Goal: Task Accomplishment & Management: Manage account settings

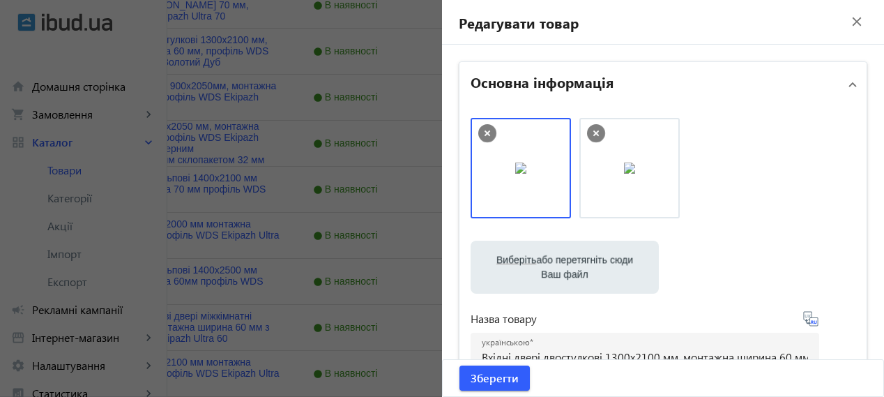
click at [848, 26] on mat-icon "close" at bounding box center [856, 21] width 21 height 21
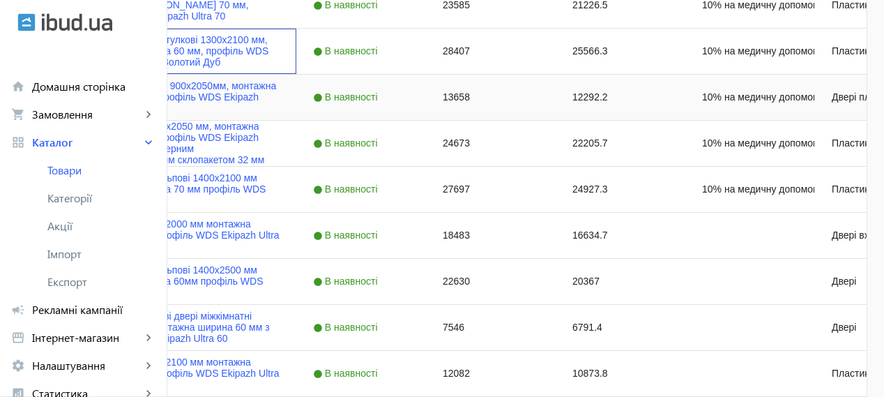
scroll to position [349, 0]
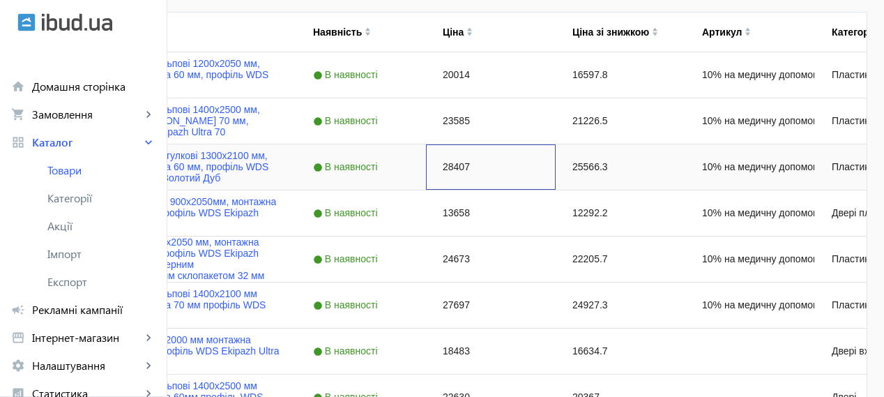
click at [556, 169] on div "28407" at bounding box center [491, 166] width 130 height 45
type input "35403"
click at [296, 194] on div "Двері міжкімнатні 900х2050мм, монтажна ширина 70 мм, профіль WDS Ekipazh Ultra7…" at bounding box center [156, 212] width 279 height 45
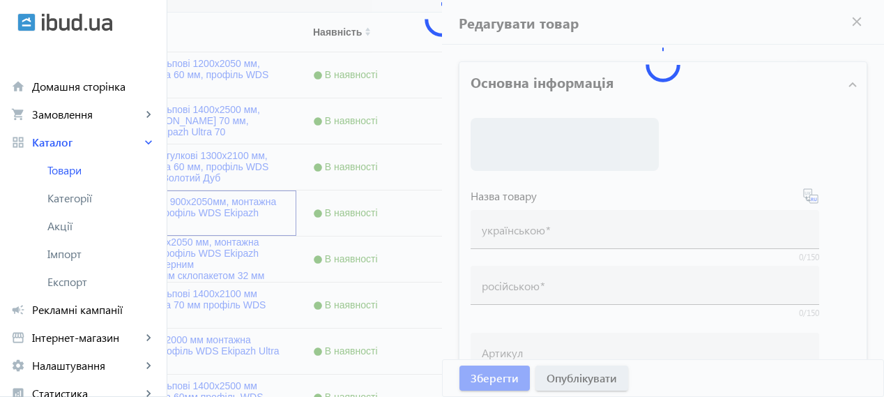
type input "Двері міжкімнатні 900х2050мм, монтажна ширина 70 мм, профіль WDS Ekipazh Ultra7…"
type input "Двери межкомнатные 900х2050мм, монтажная ширина 70 мм, профиль WDS Ekipazh Ultr…"
type input "10% на медичну допомогу пораненим"
type input "13658"
type input "1"
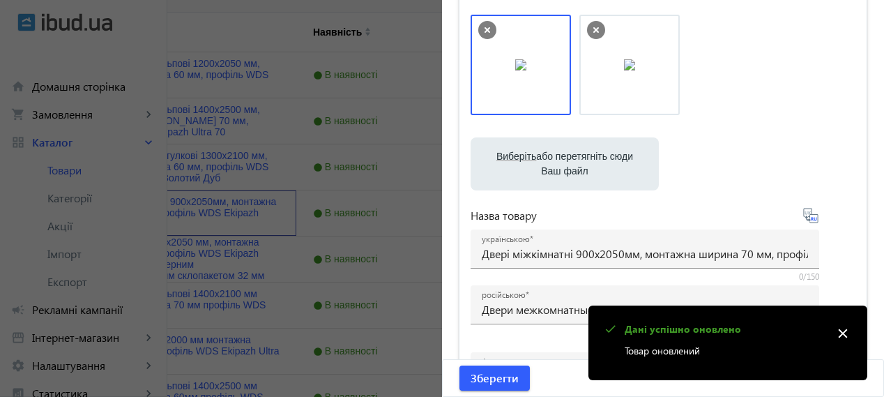
scroll to position [116, 0]
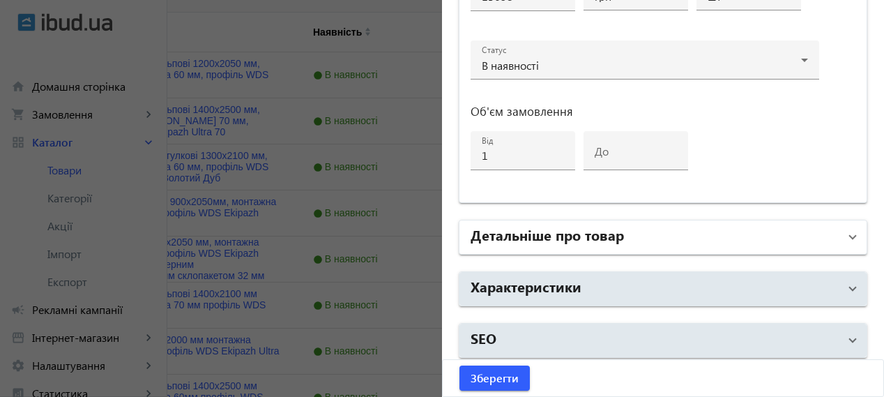
click at [635, 224] on mat-panel-title "Детальніше про товар" at bounding box center [655, 236] width 368 height 25
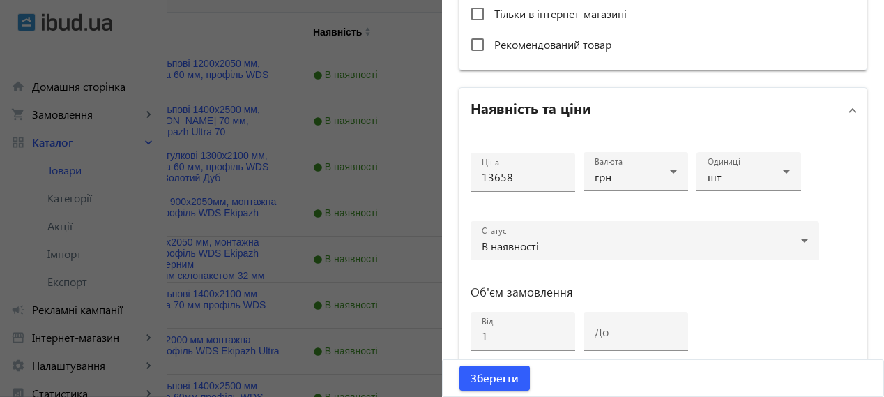
scroll to position [697, 0]
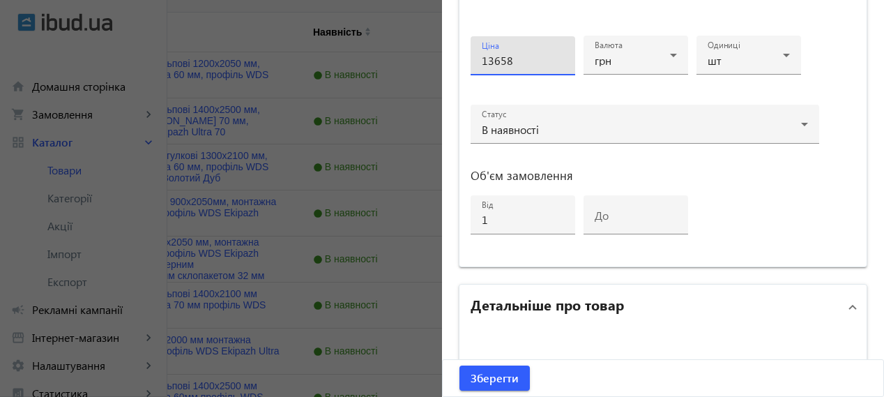
drag, startPoint x: 523, startPoint y: 59, endPoint x: 435, endPoint y: 40, distance: 90.0
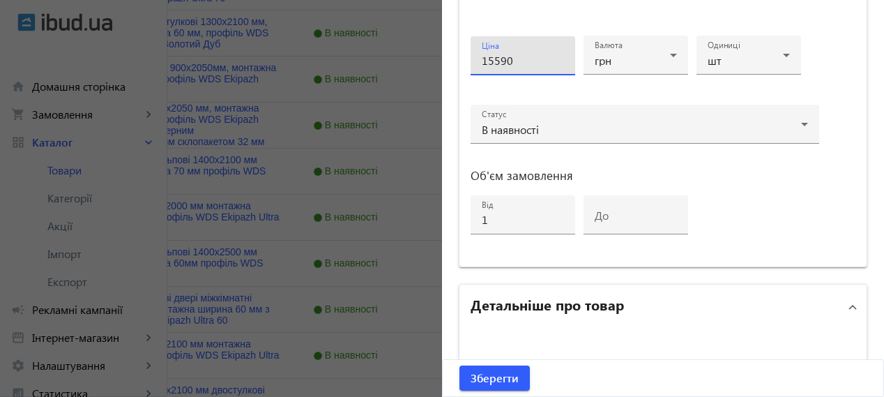
scroll to position [581, 0]
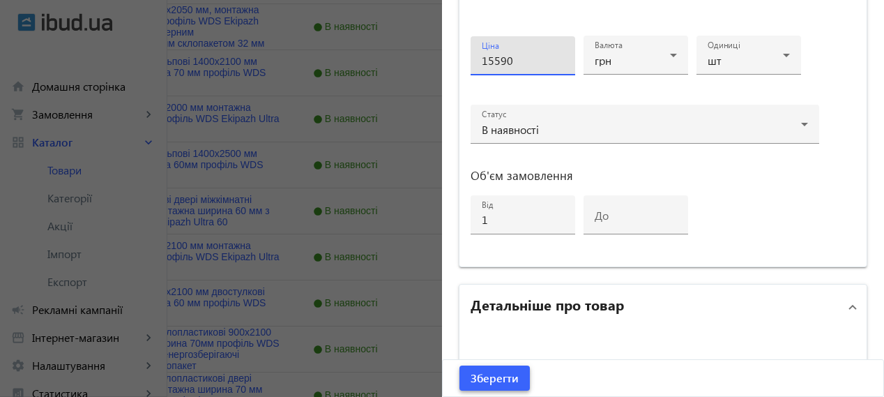
type input "15590"
drag, startPoint x: 502, startPoint y: 375, endPoint x: 530, endPoint y: 385, distance: 29.5
click at [502, 374] on span "Зберегти" at bounding box center [495, 377] width 48 height 15
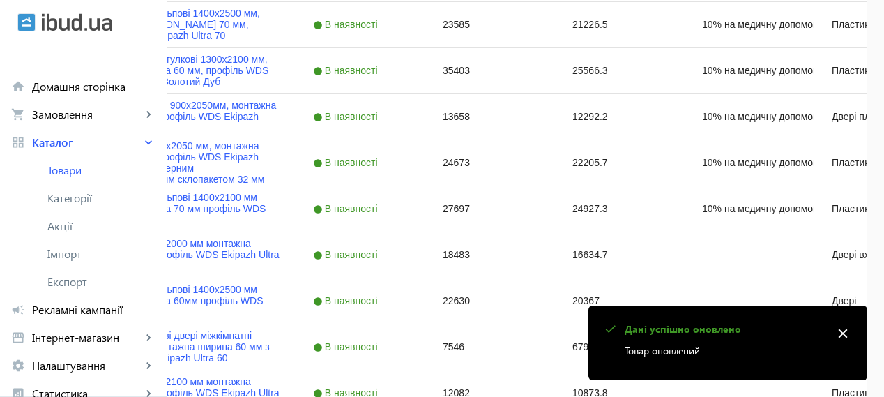
scroll to position [464, 0]
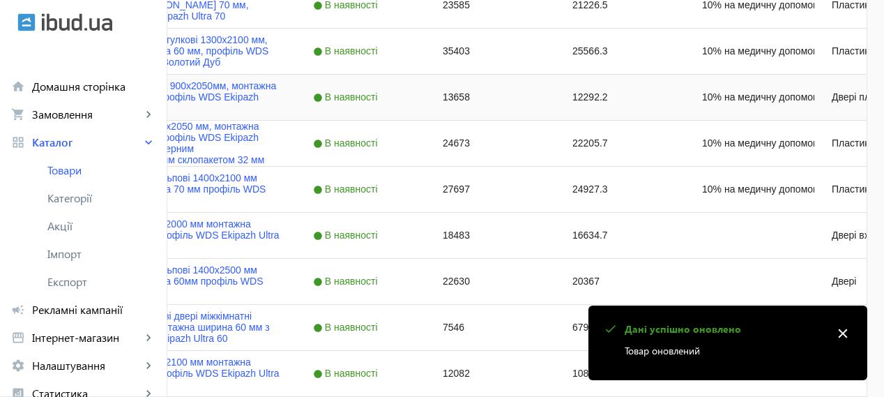
click at [556, 102] on div "13658" at bounding box center [491, 97] width 130 height 45
click at [556, 95] on div "13658" at bounding box center [491, 97] width 130 height 45
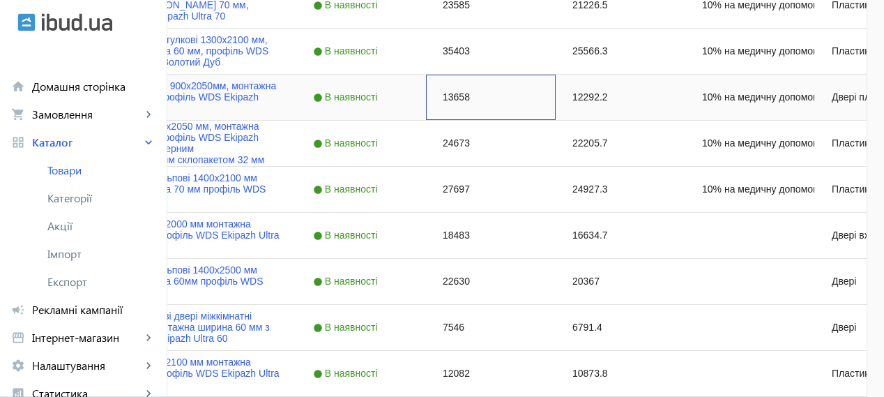
click at [556, 95] on div "13658" at bounding box center [491, 97] width 130 height 45
click at [549, 95] on input "15590" at bounding box center [491, 97] width 118 height 28
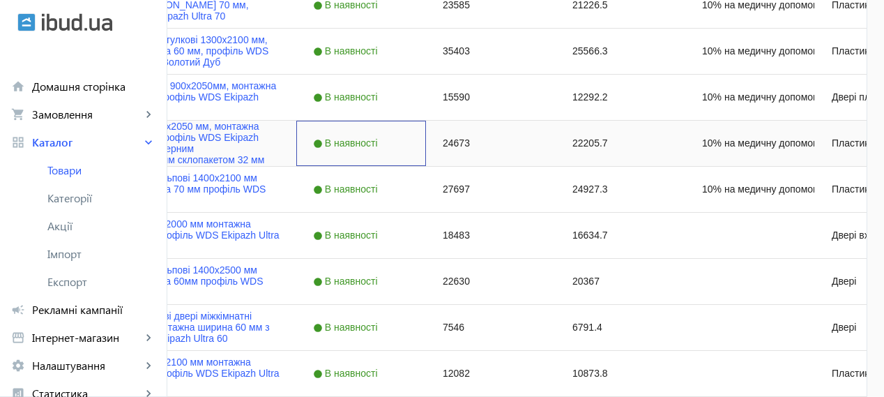
click at [426, 141] on div "В наявності" at bounding box center [361, 143] width 130 height 45
click at [280, 127] on link "Вхідні двері 1400x2050 мм, монтажна ширина 70 мм, профіль WDS Ekipazh Ultra70, …" at bounding box center [184, 143] width 191 height 45
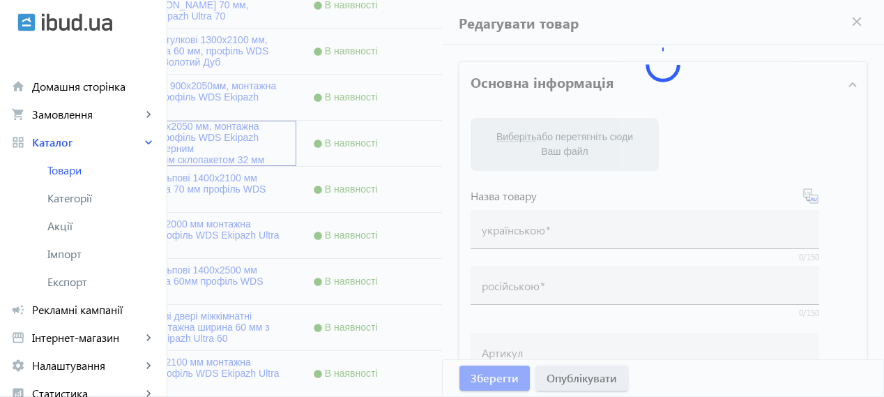
type input "Вхідні двері 1400x2050 мм, монтажна ширина 70 мм, профіль WDS Ekipazh Ultra70, …"
type input "Входные двери 1400x2050 мм, монтажная ширина 70 мм, профиль WDS Ekipazh Ultra70…"
type input "10% на медичну допомогу пораненим"
type input "24673"
type input "1"
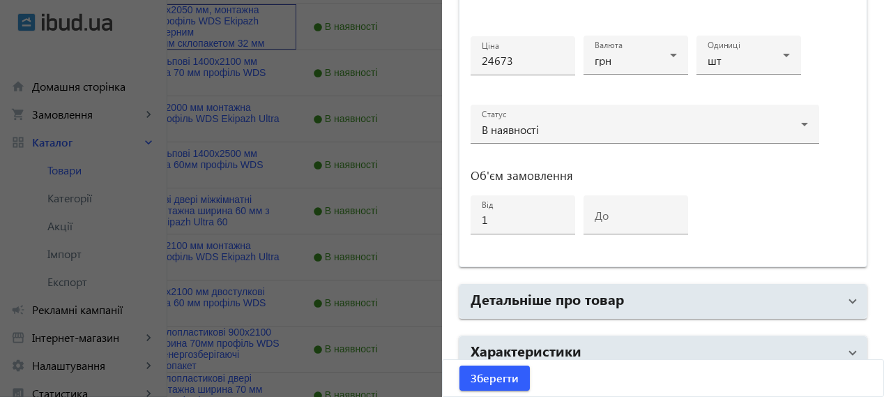
scroll to position [761, 0]
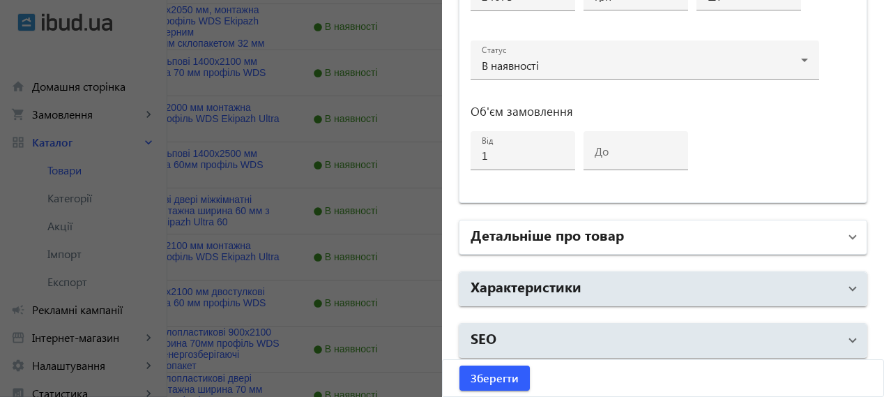
click at [552, 237] on h2 "Детальніше про товар" at bounding box center [547, 234] width 153 height 20
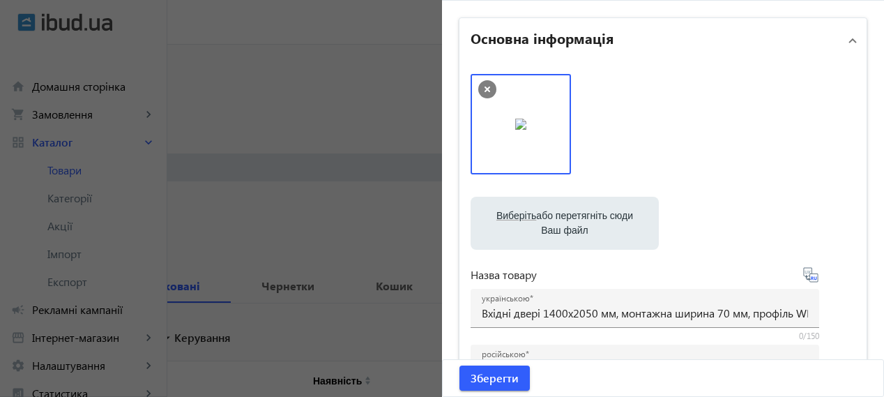
scroll to position [0, 0]
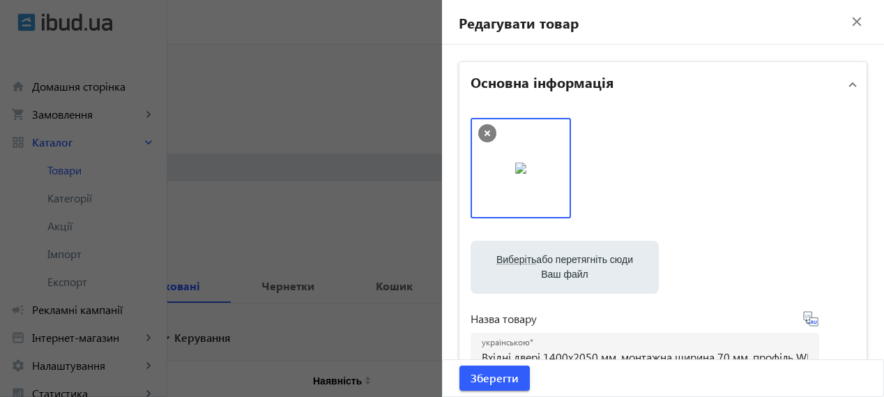
click at [850, 24] on mat-icon "close" at bounding box center [856, 21] width 21 height 21
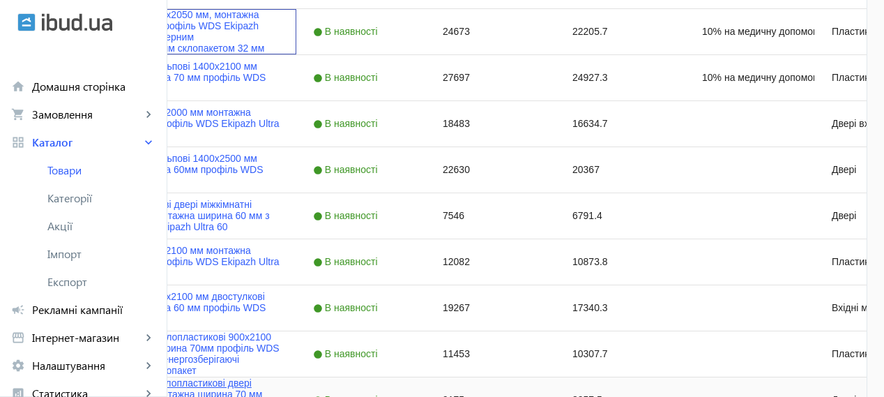
scroll to position [524, 0]
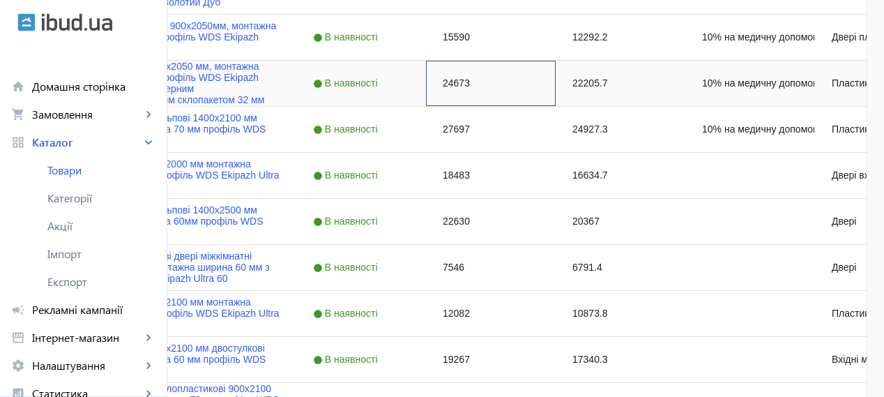
click at [556, 83] on div "24673" at bounding box center [491, 83] width 130 height 45
type input "32872"
click at [280, 134] on link "Двері вхідні штульпові 1400х2100 мм монтажна ширина 70 мм профіль WDS Ekipazh U…" at bounding box center [184, 128] width 191 height 33
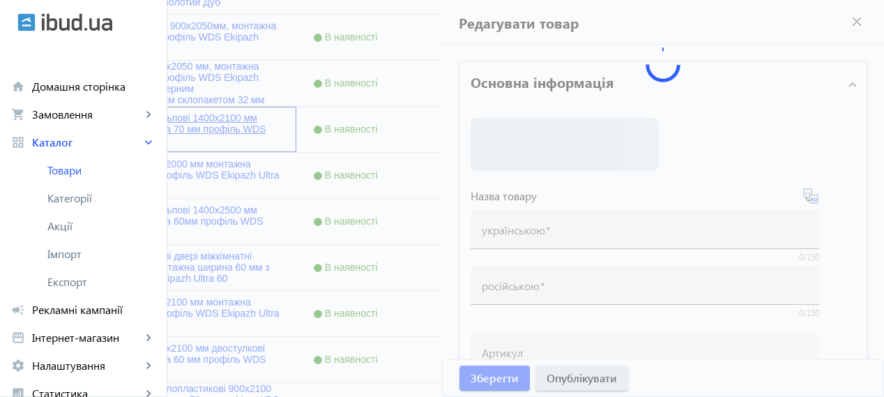
type input "Двері вхідні штульпові 1400х2100 мм монтажна ширина 70 мм профіль WDS Ekipazh U…"
type input "Двери входные штульповые 1400х2100 мм монтажная ширина 70 мм профиль WDS Ekipaz…"
type input "10% на медичну допомогу пораненим"
type input "27697"
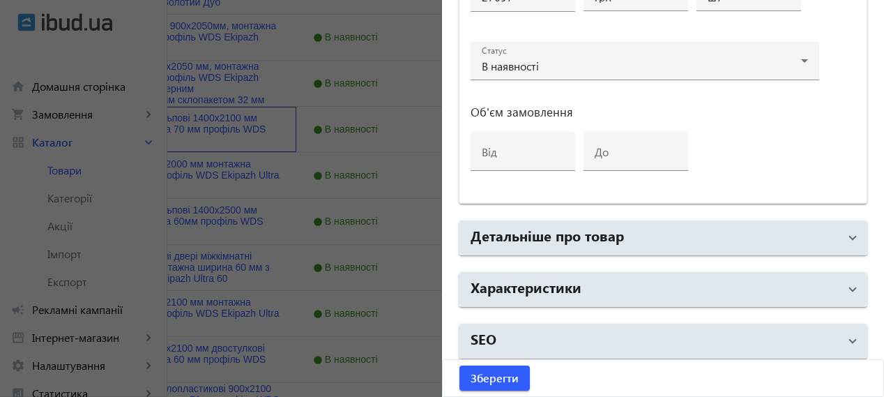
scroll to position [761, 0]
click at [609, 245] on mat-expansion-panel-header "Детальніше про товар" at bounding box center [662, 236] width 407 height 33
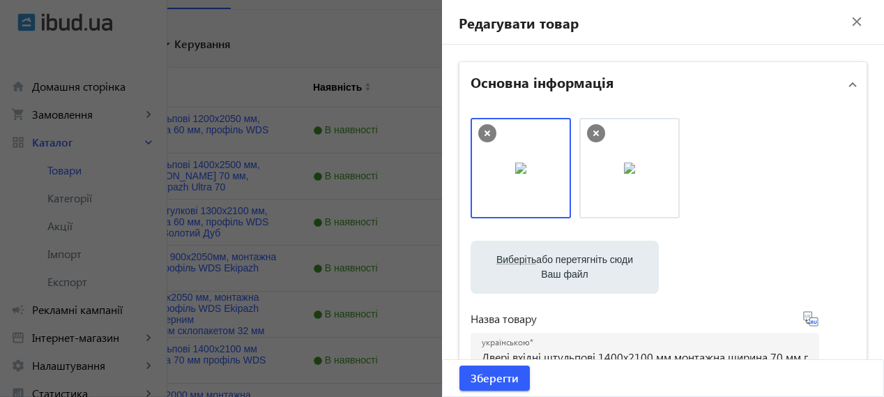
scroll to position [292, 0]
click at [853, 20] on mat-icon "close" at bounding box center [856, 21] width 21 height 21
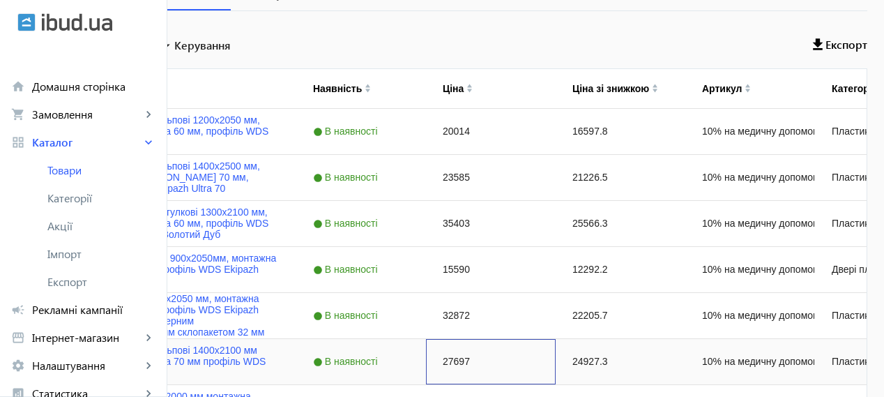
click at [556, 354] on div "27697" at bounding box center [491, 361] width 130 height 45
type input "30684"
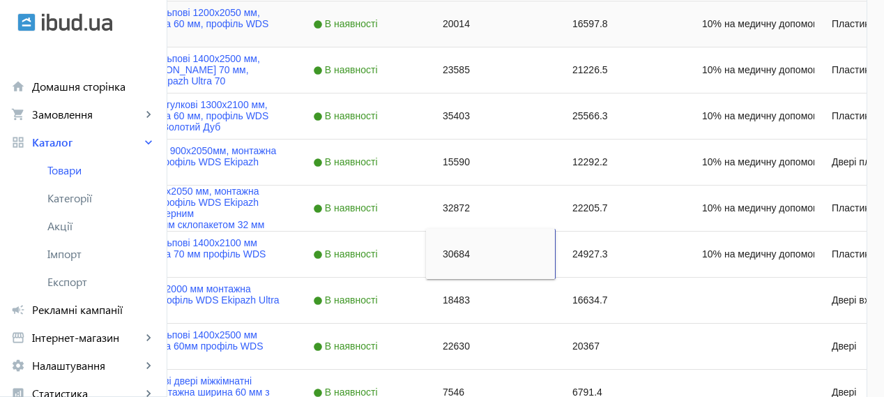
scroll to position [409, 0]
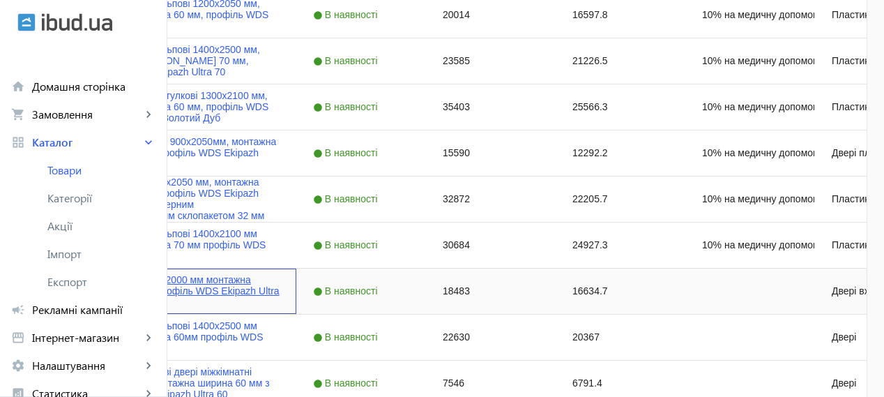
click at [280, 303] on link "Вхідні двері 800x2000 мм монтажна ширина 60 мм профіль WDS Ekipazh Ultra 60 кол…" at bounding box center [184, 290] width 191 height 33
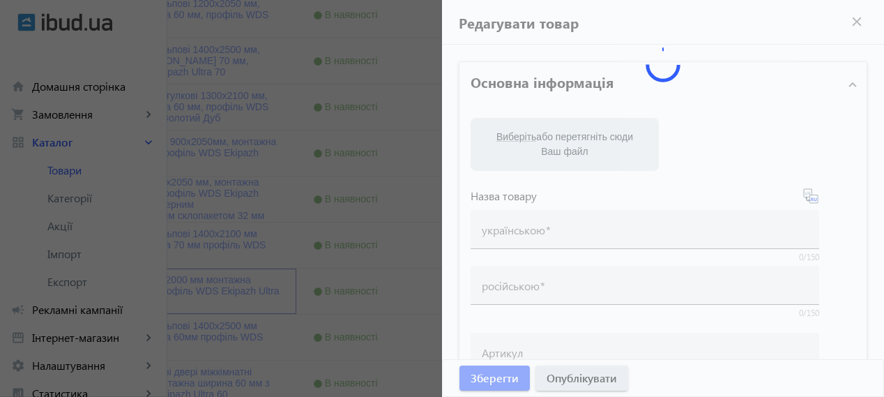
type input "Вхідні двері 800x2000 мм монтажна ширина 60 мм профіль WDS Ekipazh Ultra 60 кол…"
type input "Входная дверь 800x2000 мм монтажная ширина 60 мм профиль WDS Ekipazh Ultra 60 ц…"
type input "18483"
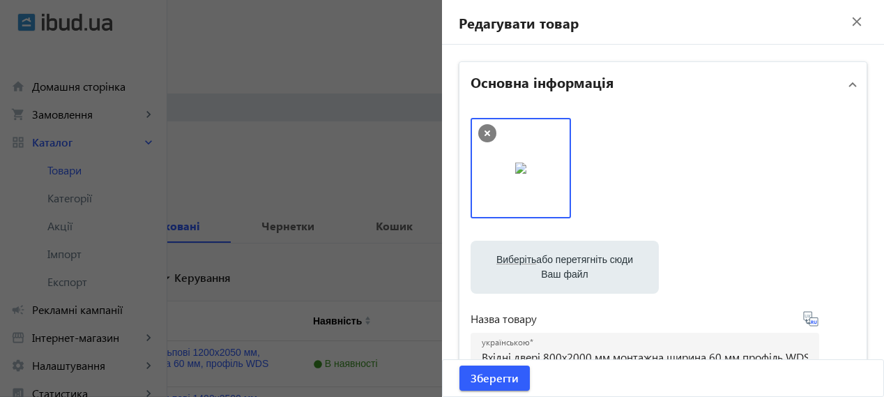
scroll to position [0, 0]
